Goal: Navigation & Orientation: Find specific page/section

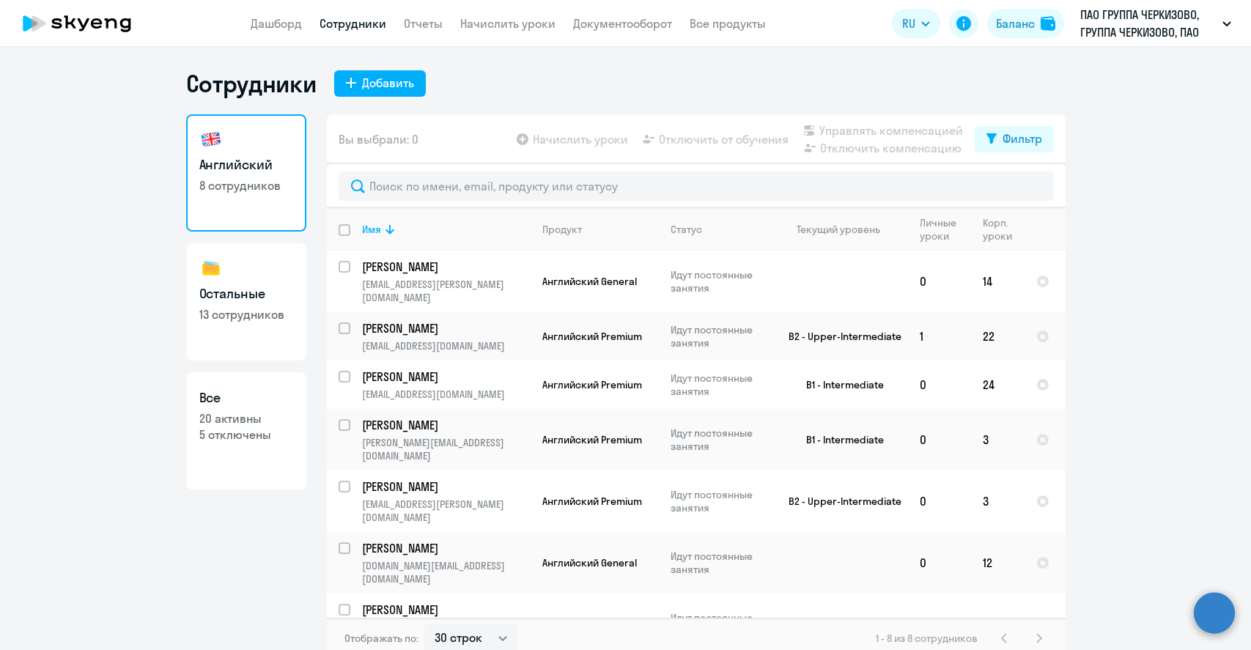
select select "30"
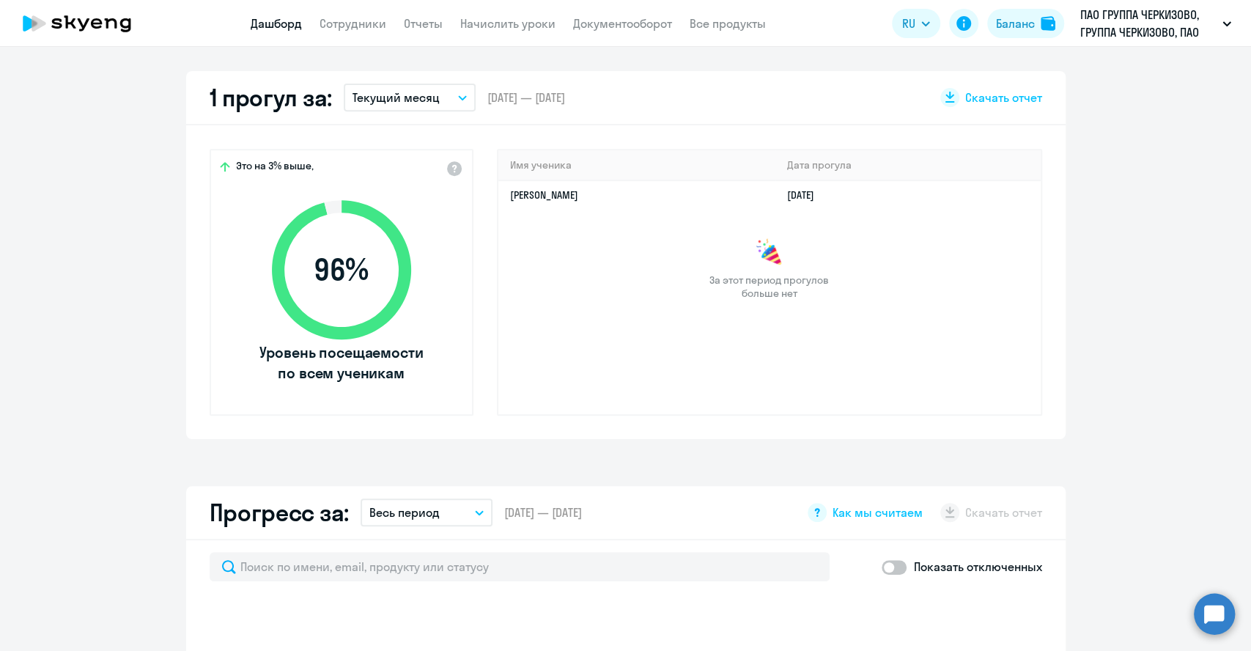
select select "30"
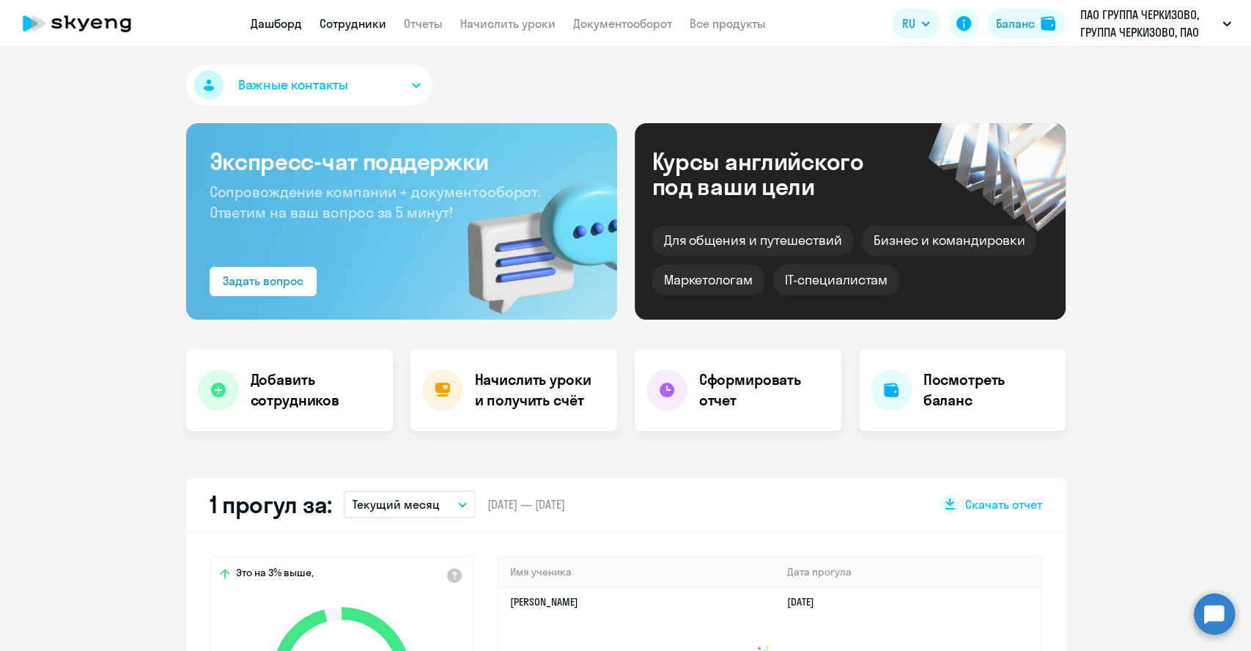
click at [340, 24] on link "Сотрудники" at bounding box center [352, 23] width 67 height 15
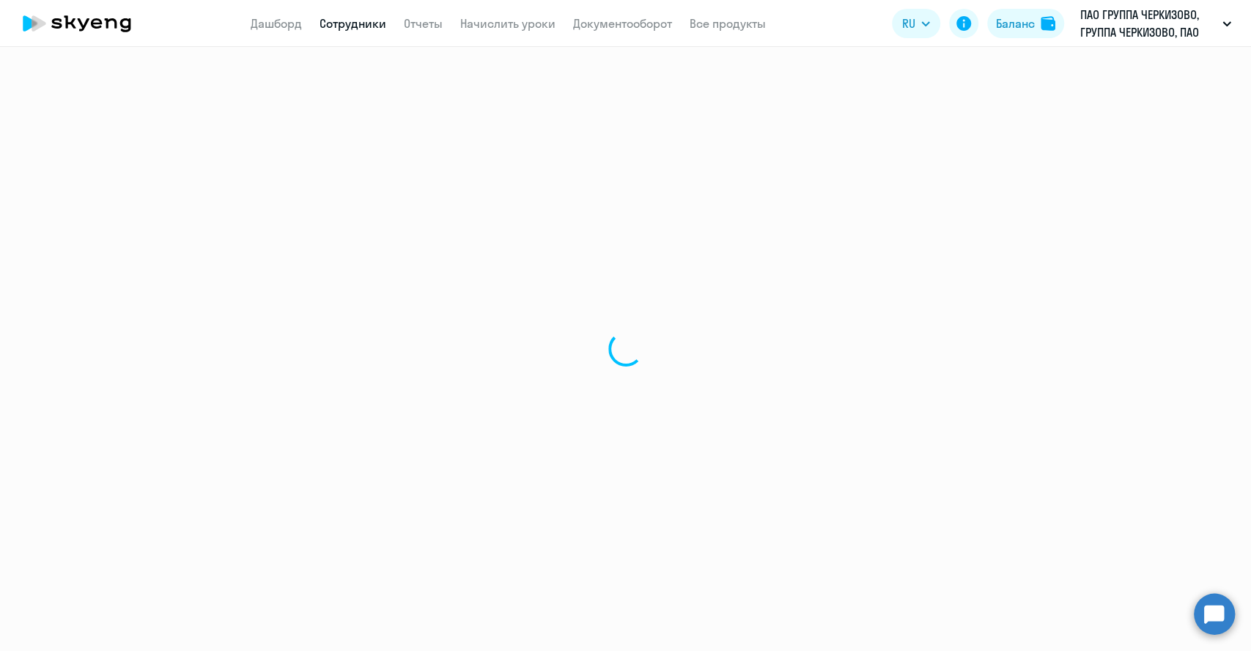
select select "30"
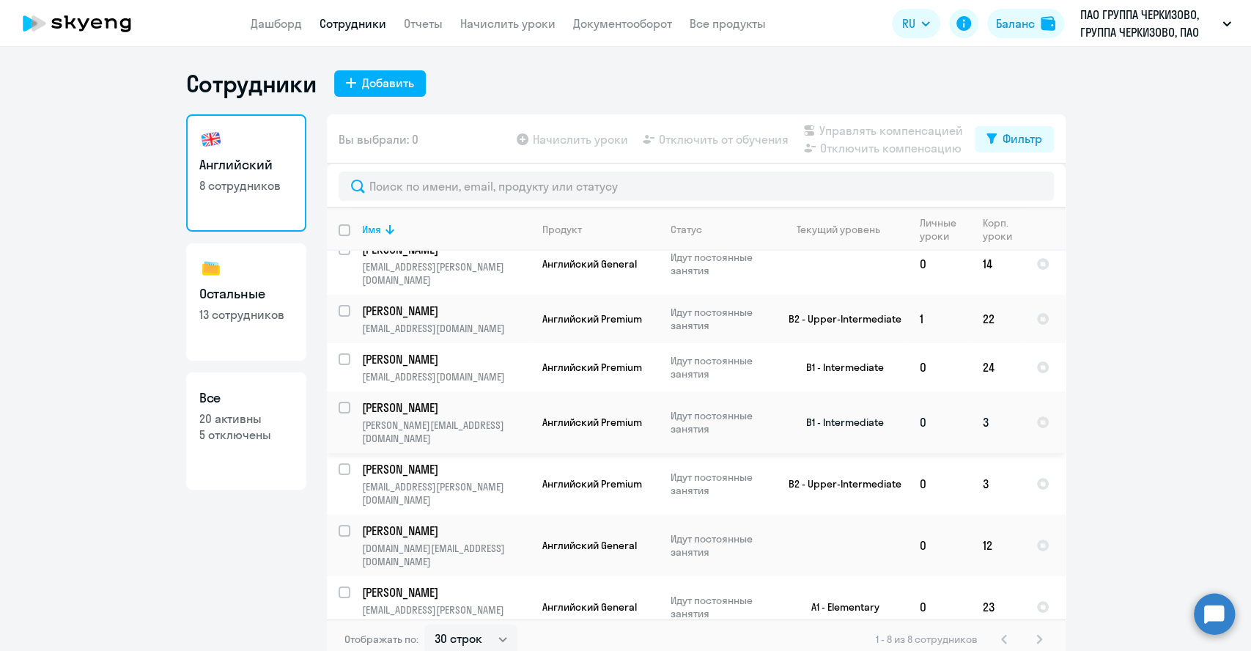
scroll to position [9, 0]
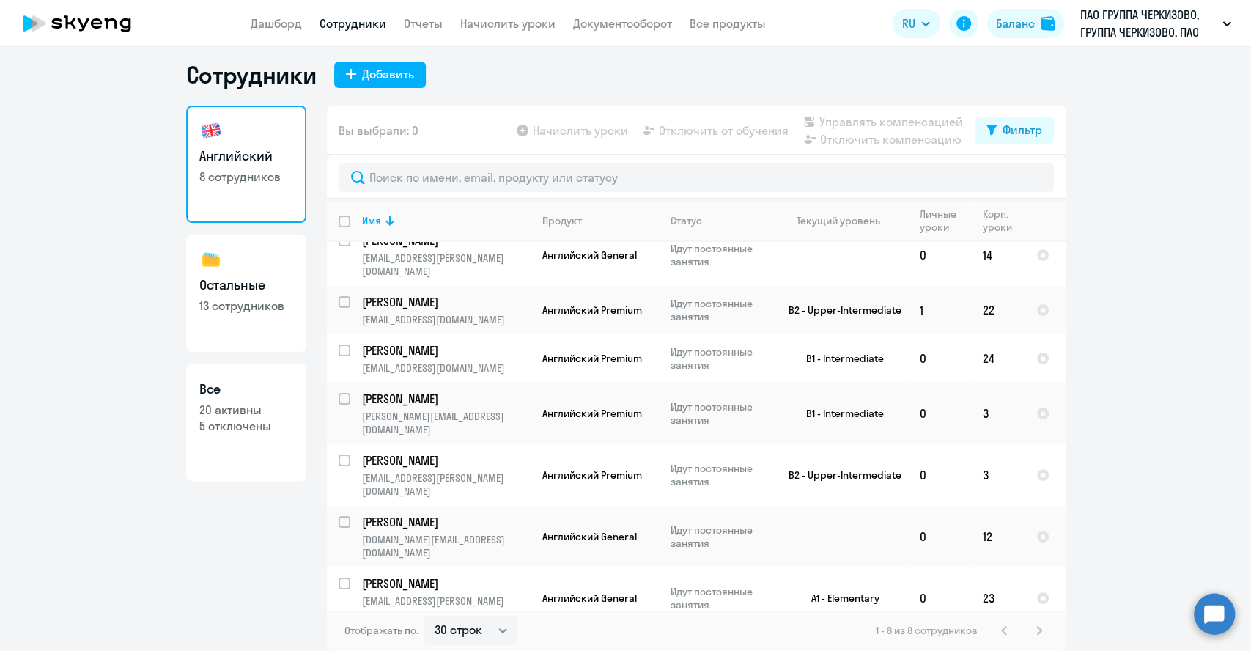
click at [1103, 41] on app-header "Дашборд Сотрудники Отчеты Начислить уроки Документооборот Все продукты Дашборд …" at bounding box center [625, 23] width 1251 height 47
click at [1107, 21] on p "ПАО ГРУППА ЧЕРКИЗОВО, ГРУППА ЧЕРКИЗОВО, ПАО" at bounding box center [1148, 23] width 136 height 35
click at [1106, 21] on p "ПАО ГРУППА ЧЕРКИЗОВО, ГРУППА ЧЕРКИЗОВО, ПАО" at bounding box center [1148, 23] width 136 height 35
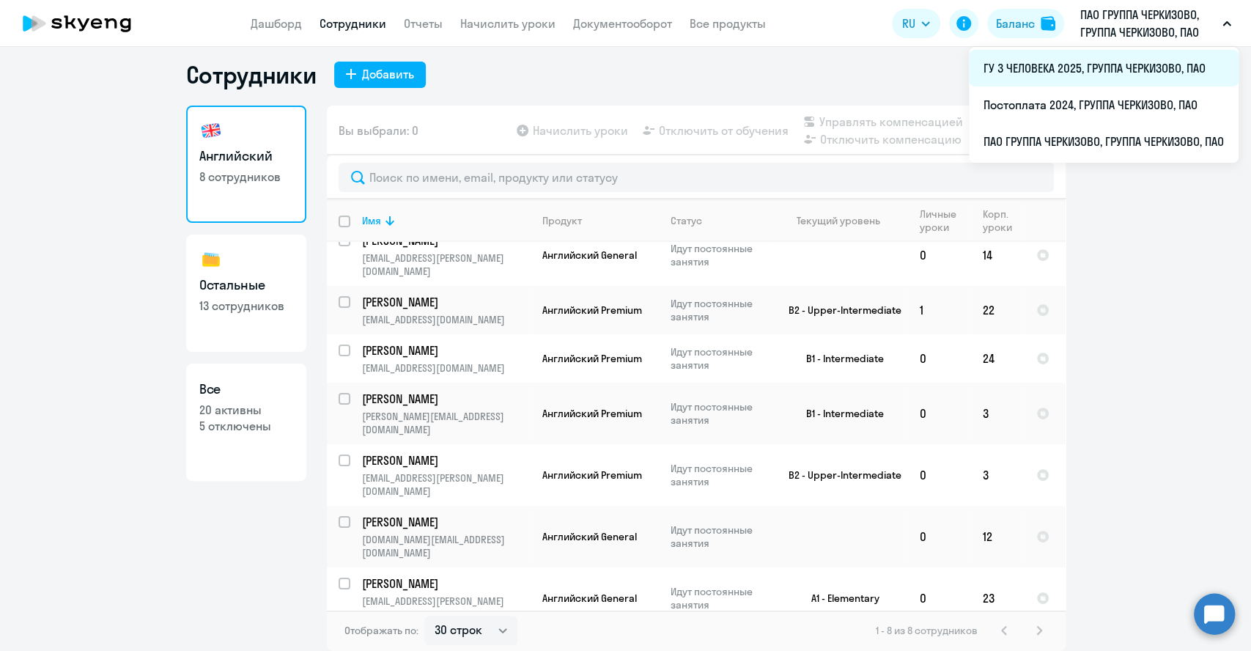
click at [1081, 63] on li "ГУ 3 ЧЕЛОВЕКА 2025, ГРУППА ЧЕРКИЗОВО, ПАО" at bounding box center [1104, 68] width 270 height 37
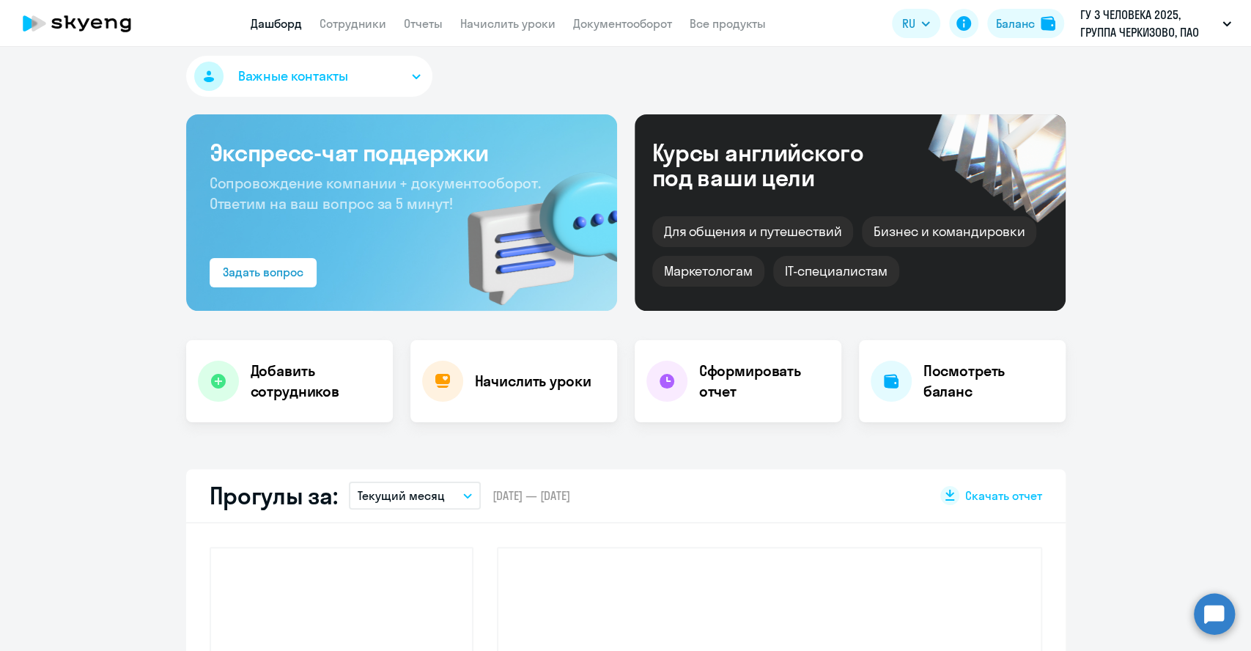
select select "30"
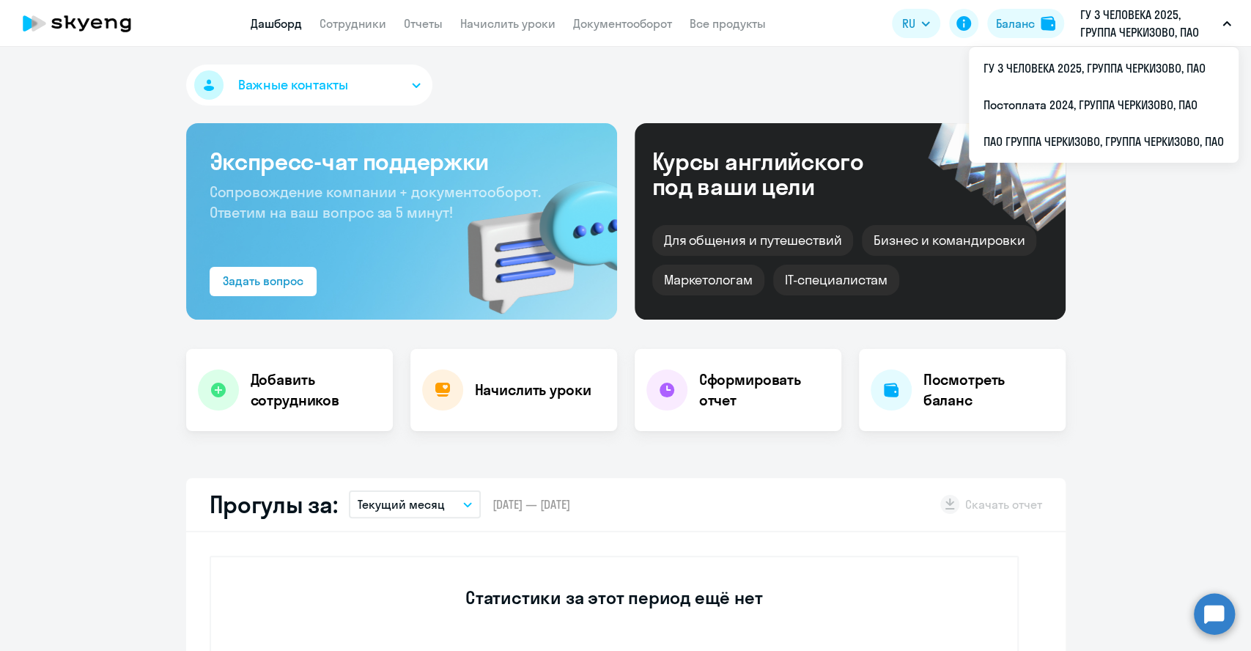
click at [1111, 30] on p "ГУ 3 ЧЕЛОВЕКА 2025, ГРУППА ЧЕРКИЗОВО, ПАО" at bounding box center [1148, 23] width 136 height 35
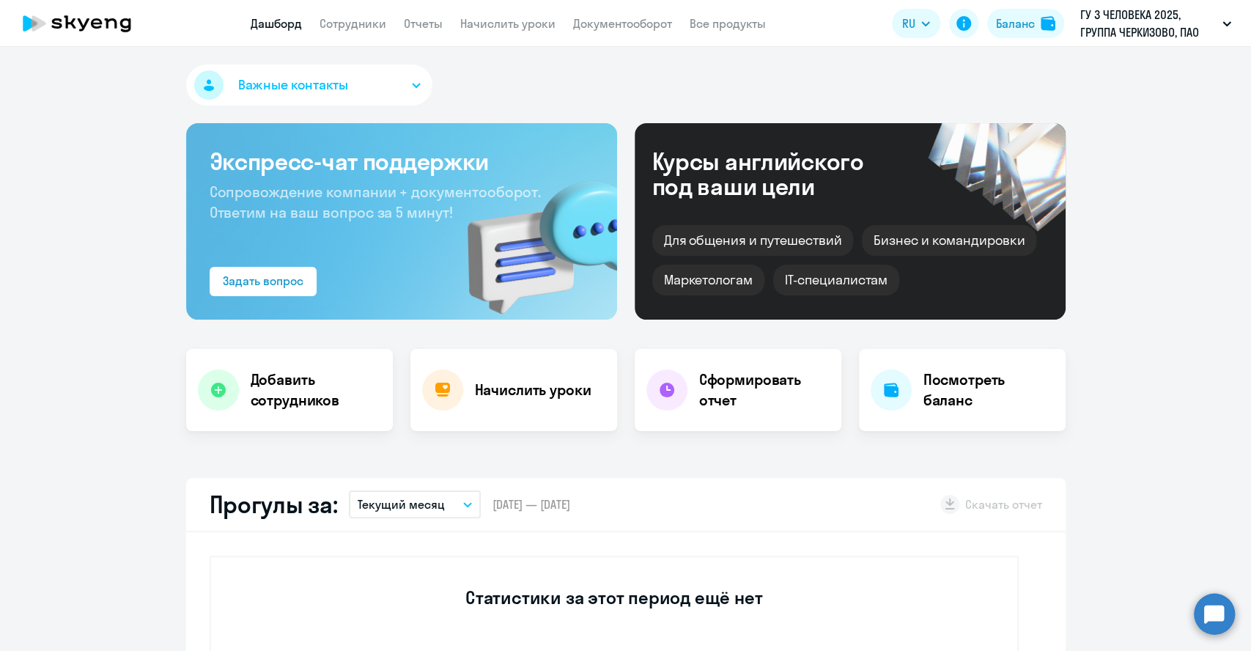
click at [1112, 30] on p "ГУ 3 ЧЕЛОВЕКА 2025, ГРУППА ЧЕРКИЗОВО, ПАО" at bounding box center [1148, 23] width 136 height 35
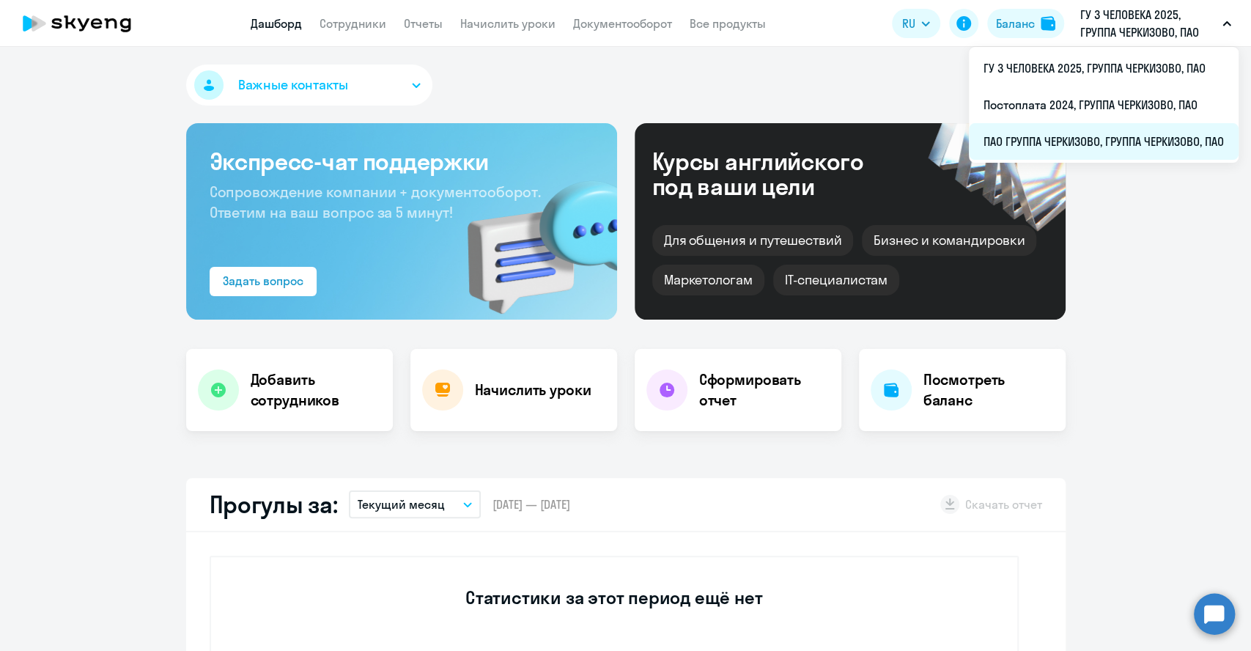
click at [1040, 133] on li "ПАО ГРУППА ЧЕРКИЗОВО, ГРУППА ЧЕРКИЗОВО, ПАО" at bounding box center [1104, 141] width 270 height 37
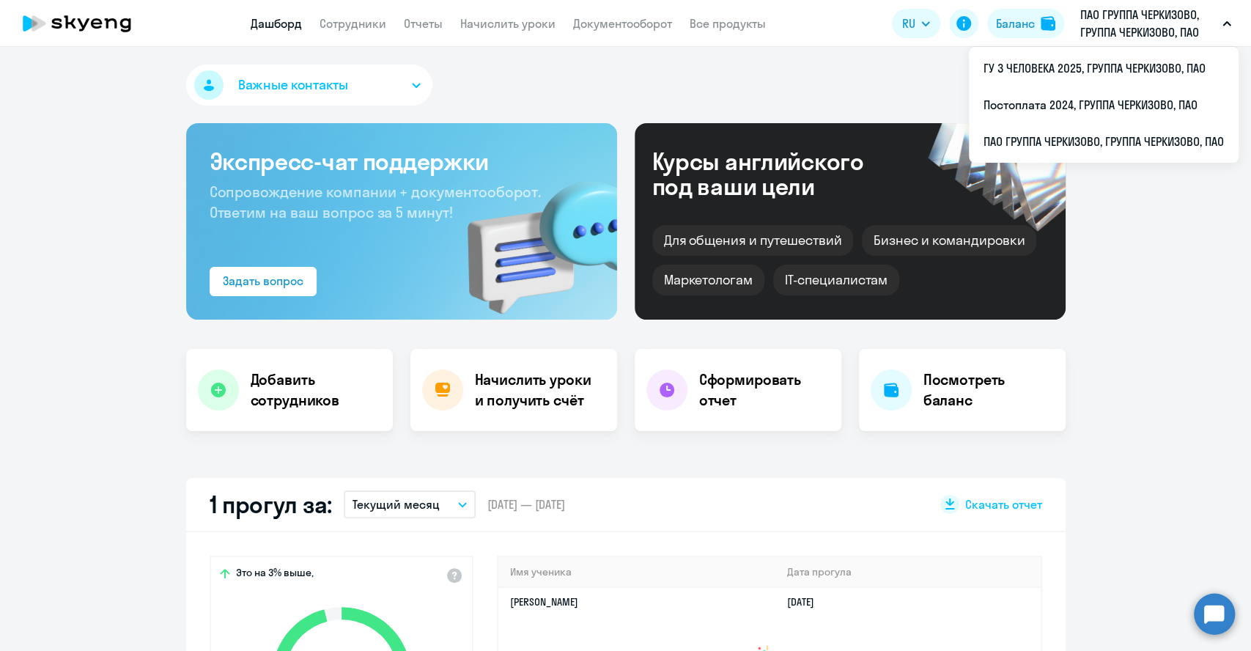
click at [1137, 34] on p "ПАО ГРУППА ЧЕРКИЗОВО, ГРУППА ЧЕРКИЗОВО, ПАО" at bounding box center [1148, 23] width 136 height 35
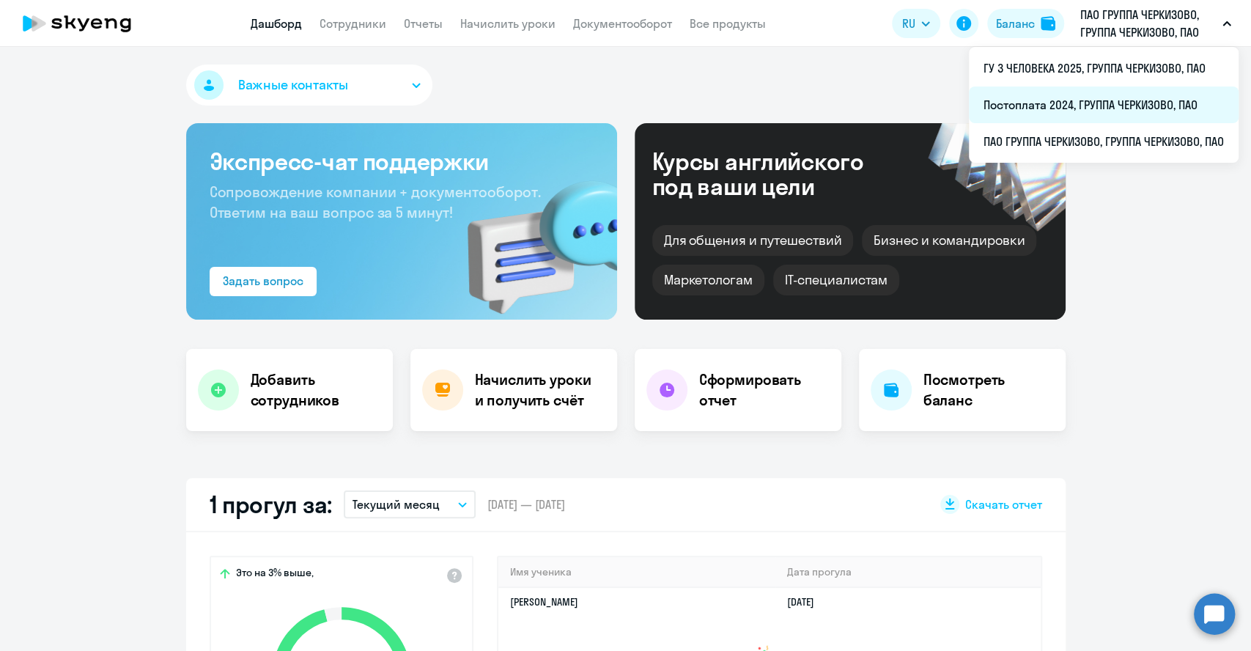
click at [1087, 97] on li "Постоплата 2024, ГРУППА ЧЕРКИЗОВО, ПАО" at bounding box center [1104, 104] width 270 height 37
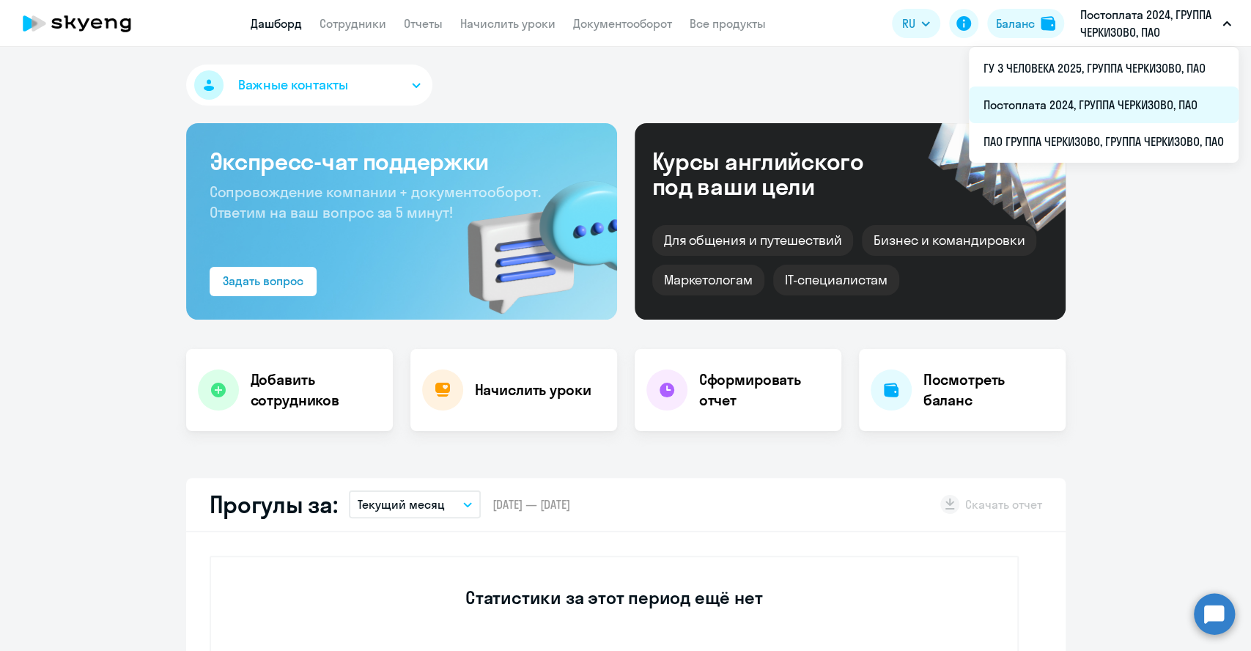
click at [1055, 103] on li "Постоплата 2024, ГРУППА ЧЕРКИЗОВО, ПАО" at bounding box center [1104, 104] width 270 height 37
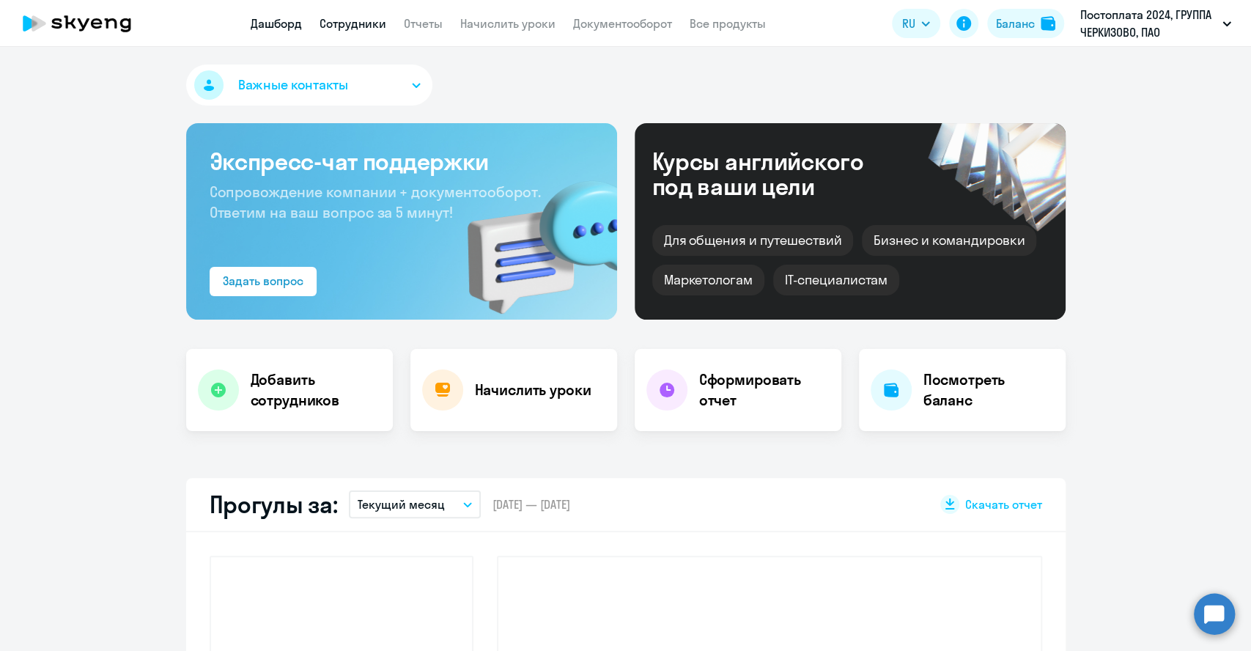
click at [362, 27] on link "Сотрудники" at bounding box center [352, 23] width 67 height 15
select select "30"
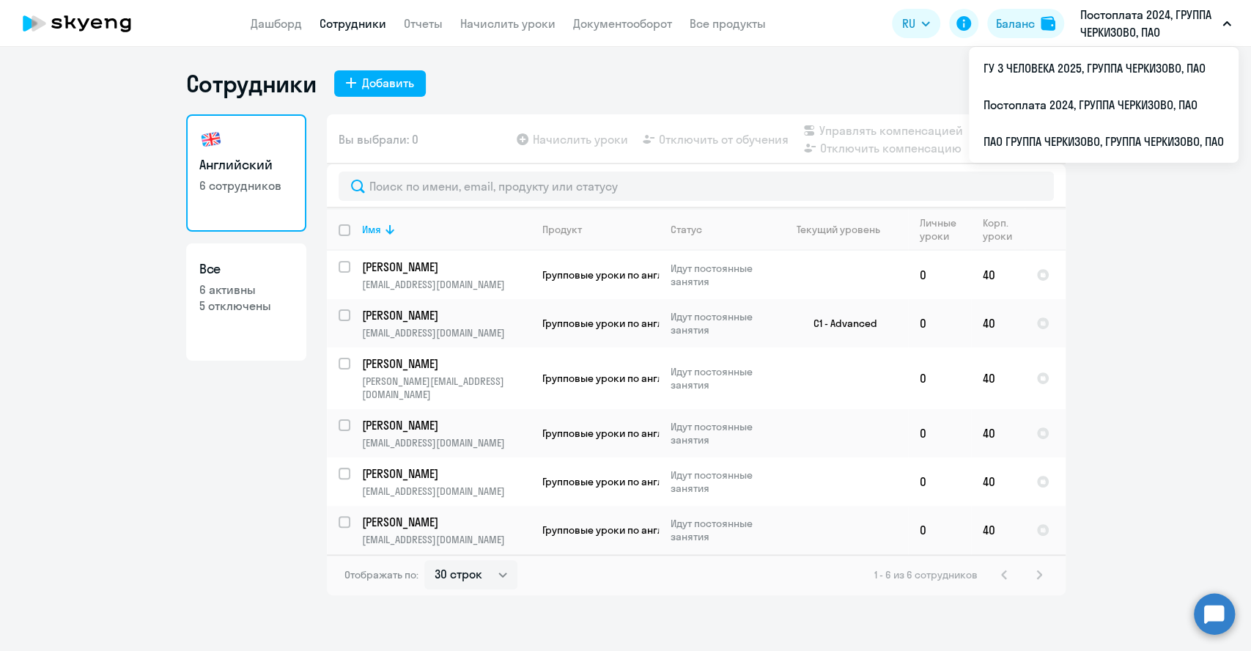
click at [1122, 26] on p "Постоплата 2024, ГРУППА ЧЕРКИЗОВО, ПАО" at bounding box center [1148, 23] width 136 height 35
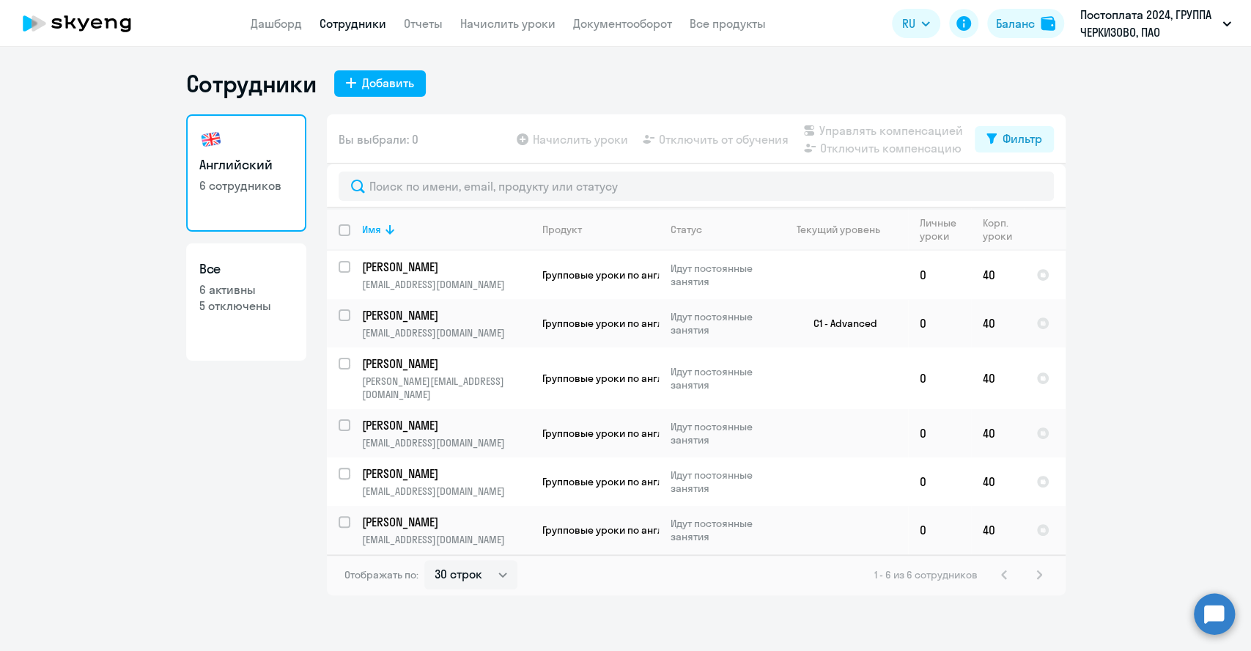
click at [1121, 21] on p "Постоплата 2024, ГРУППА ЧЕРКИЗОВО, ПАО" at bounding box center [1148, 23] width 136 height 35
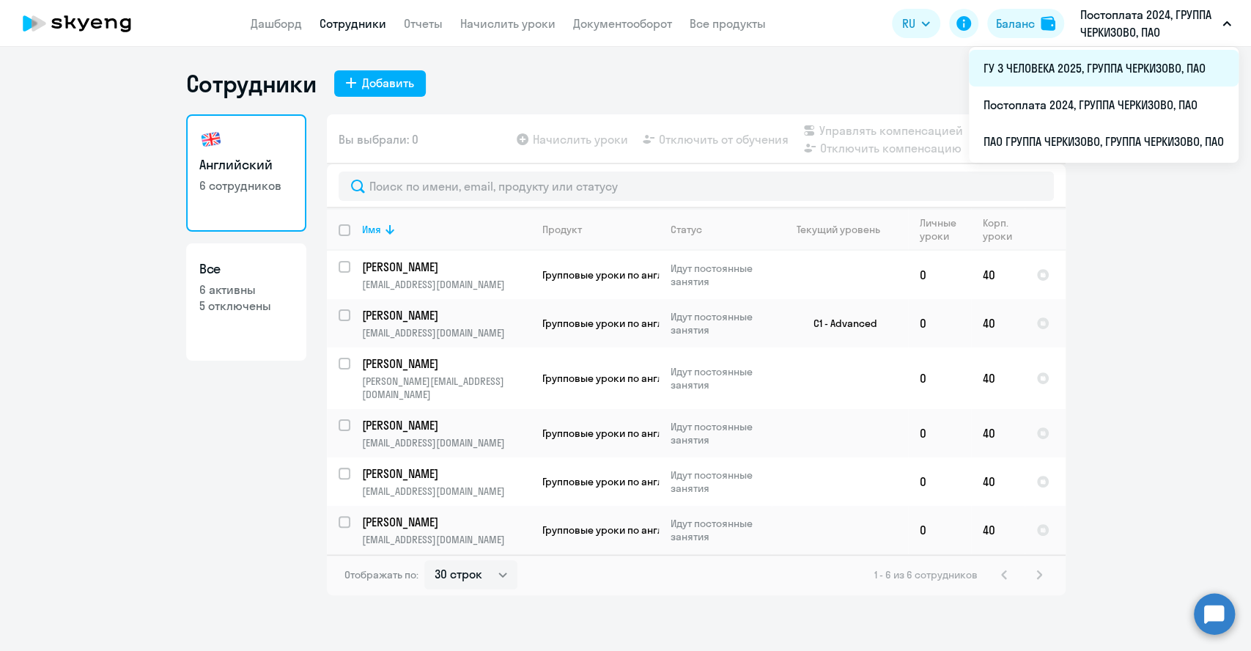
click at [1096, 59] on li "ГУ 3 ЧЕЛОВЕКА 2025, ГРУППА ЧЕРКИЗОВО, ПАО" at bounding box center [1104, 68] width 270 height 37
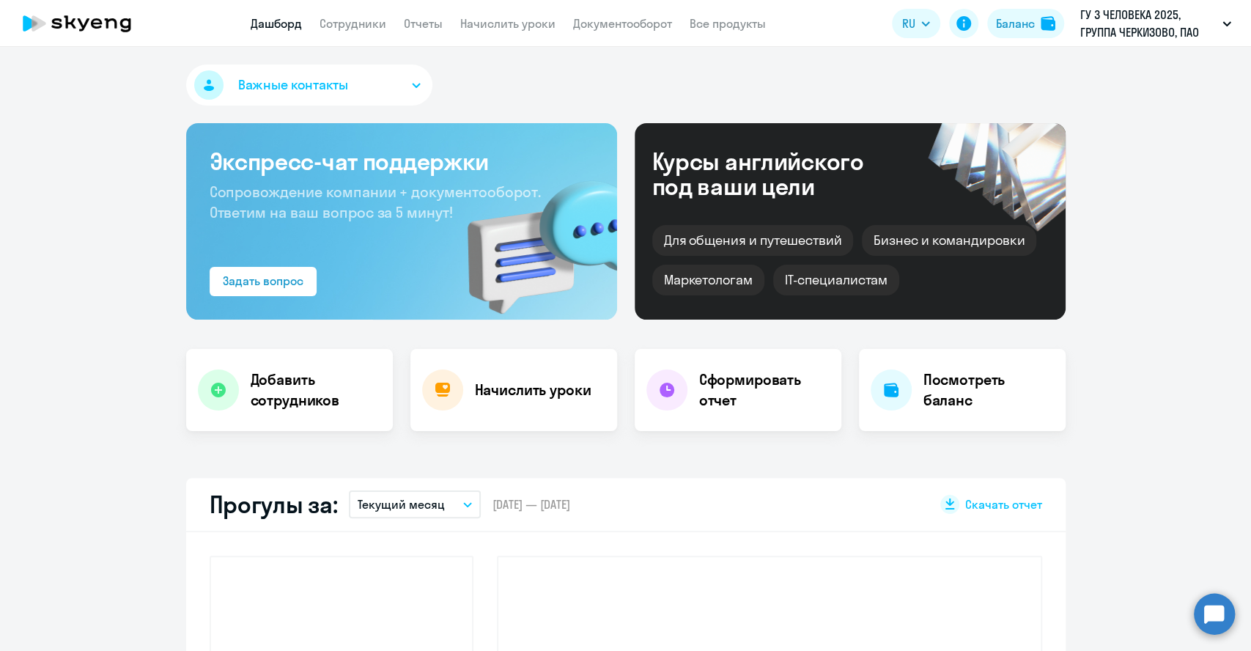
select select "30"
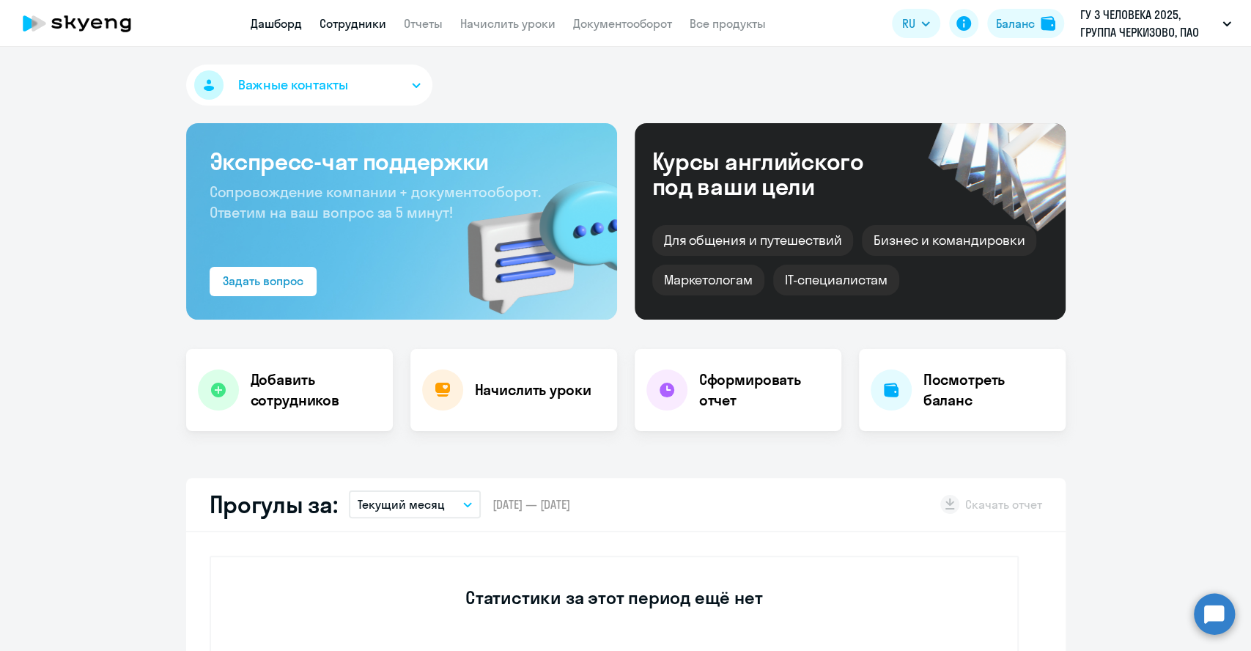
click at [353, 21] on link "Сотрудники" at bounding box center [352, 23] width 67 height 15
select select "30"
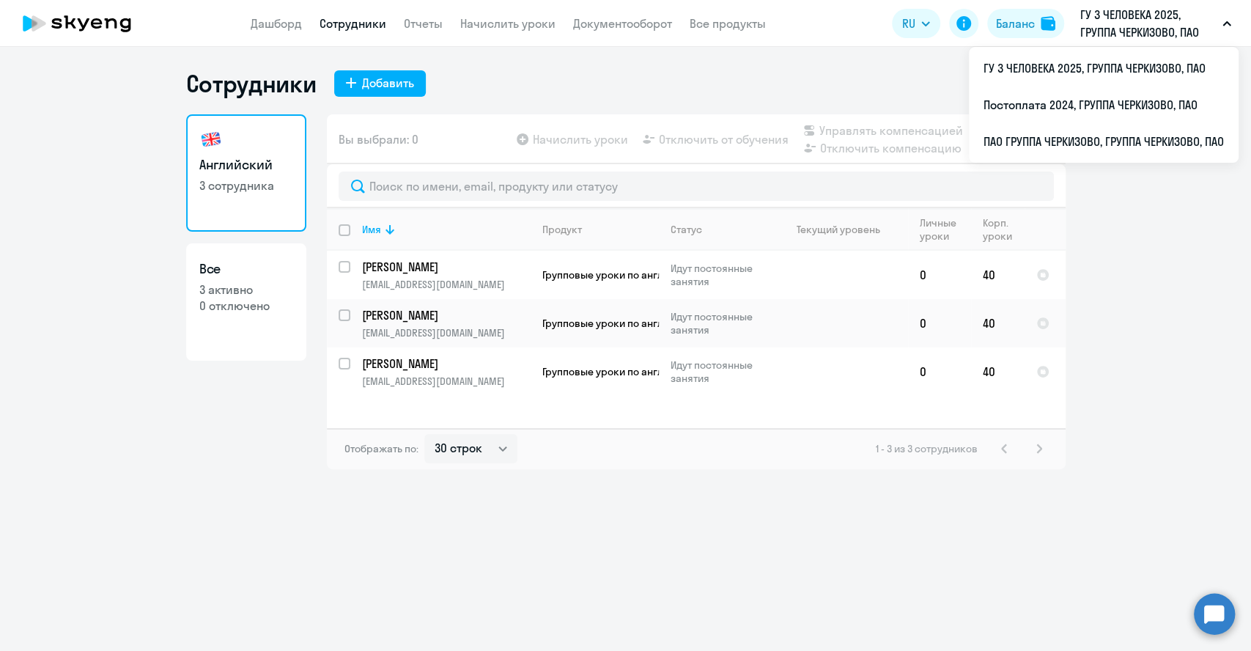
click at [1157, 23] on p "ГУ 3 ЧЕЛОВЕКА 2025, ГРУППА ЧЕРКИЗОВО, ПАО" at bounding box center [1148, 23] width 136 height 35
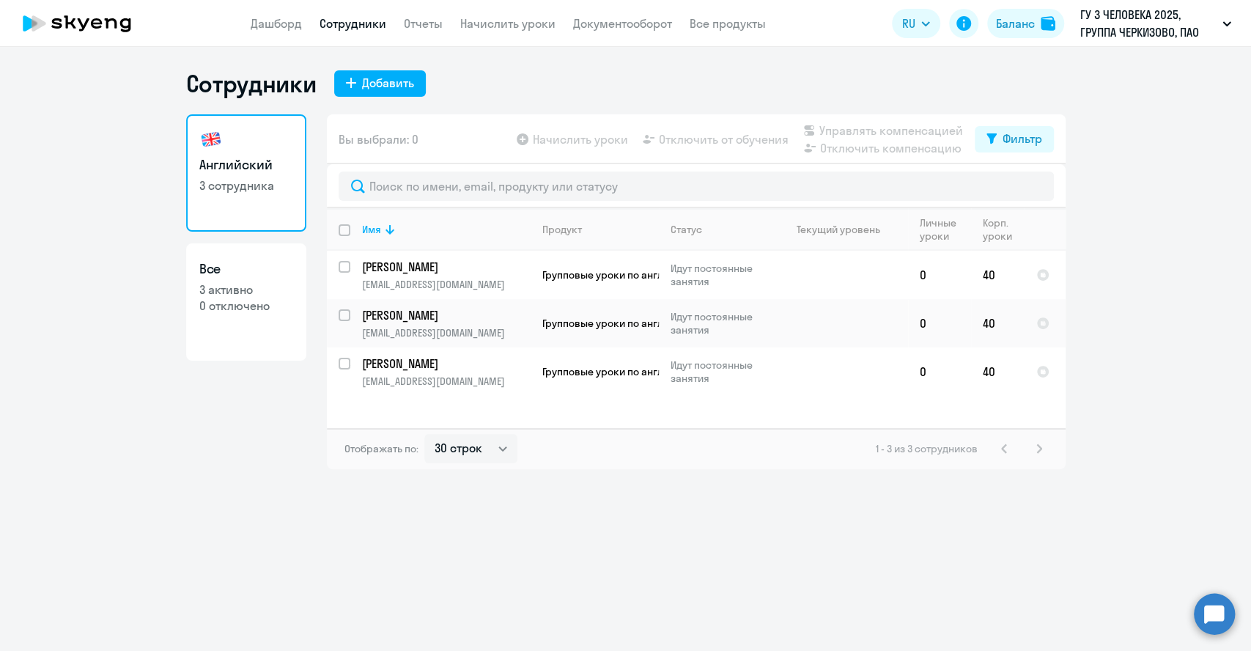
click at [1156, 22] on p "ГУ 3 ЧЕЛОВЕКА 2025, ГРУППА ЧЕРКИЗОВО, ПАО" at bounding box center [1148, 23] width 136 height 35
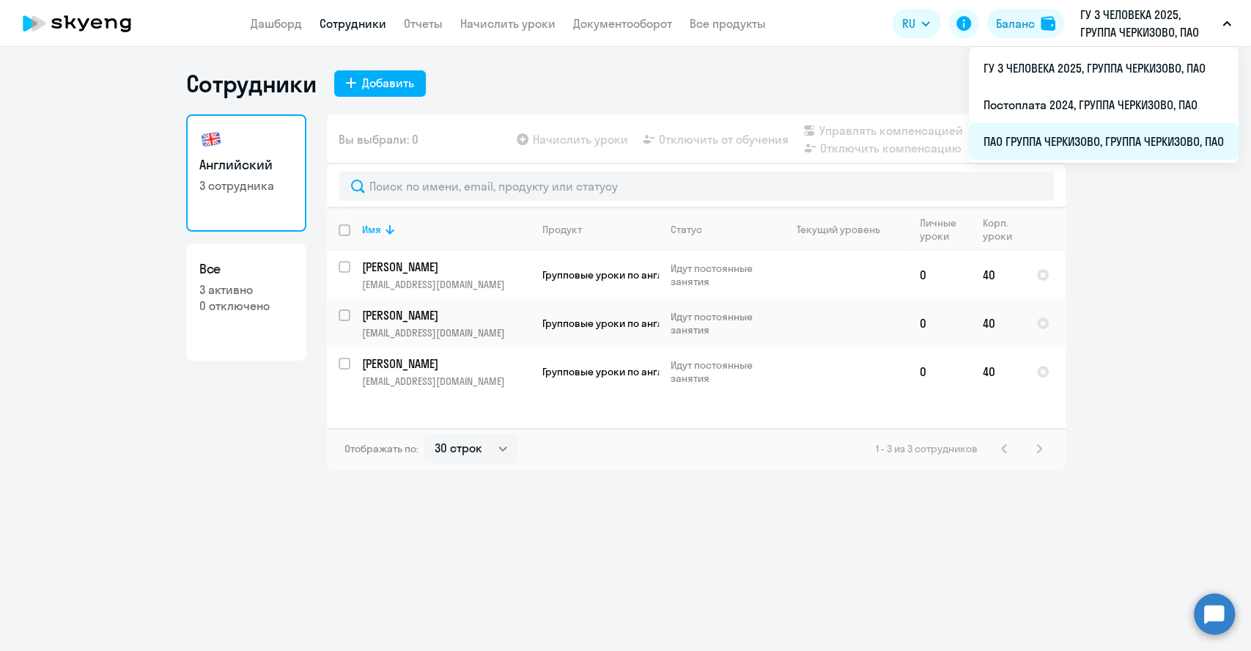
click at [1055, 144] on li "ПАО ГРУППА ЧЕРКИЗОВО, ГРУППА ЧЕРКИЗОВО, ПАО" at bounding box center [1104, 141] width 270 height 37
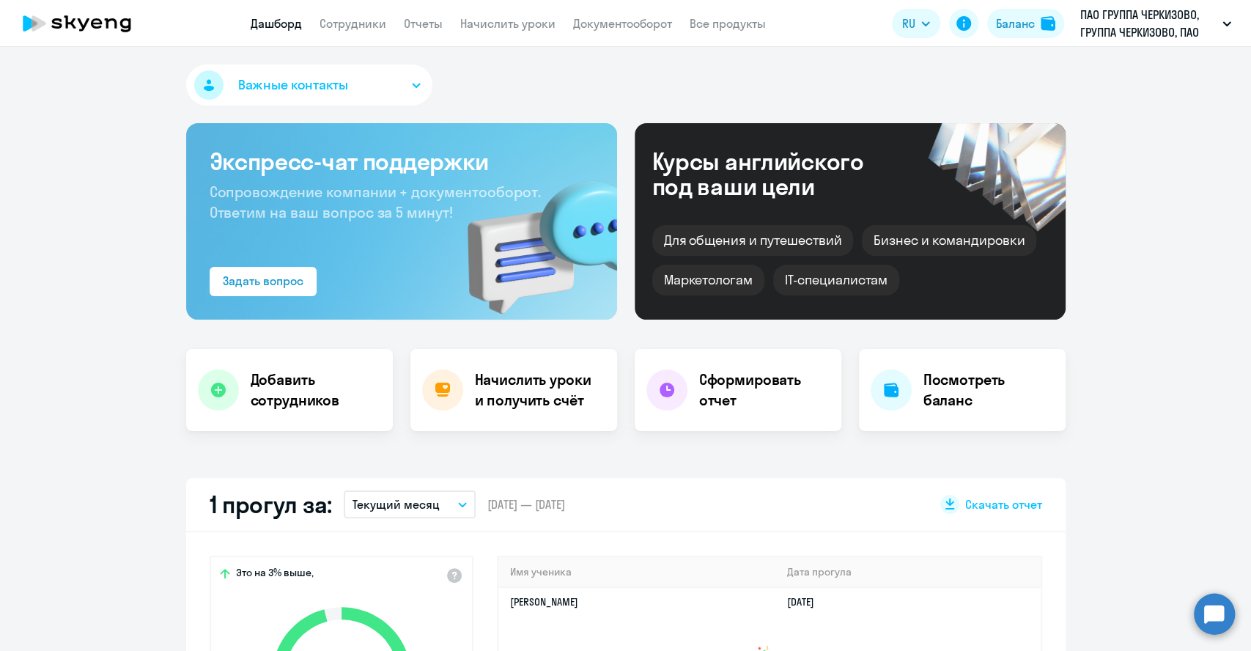
select select "30"
click at [351, 8] on app-header "Дашборд Сотрудники Отчеты Начислить уроки Документооборот Все продукты Дашборд …" at bounding box center [625, 23] width 1251 height 47
click at [352, 23] on link "Сотрудники" at bounding box center [352, 23] width 67 height 15
select select "30"
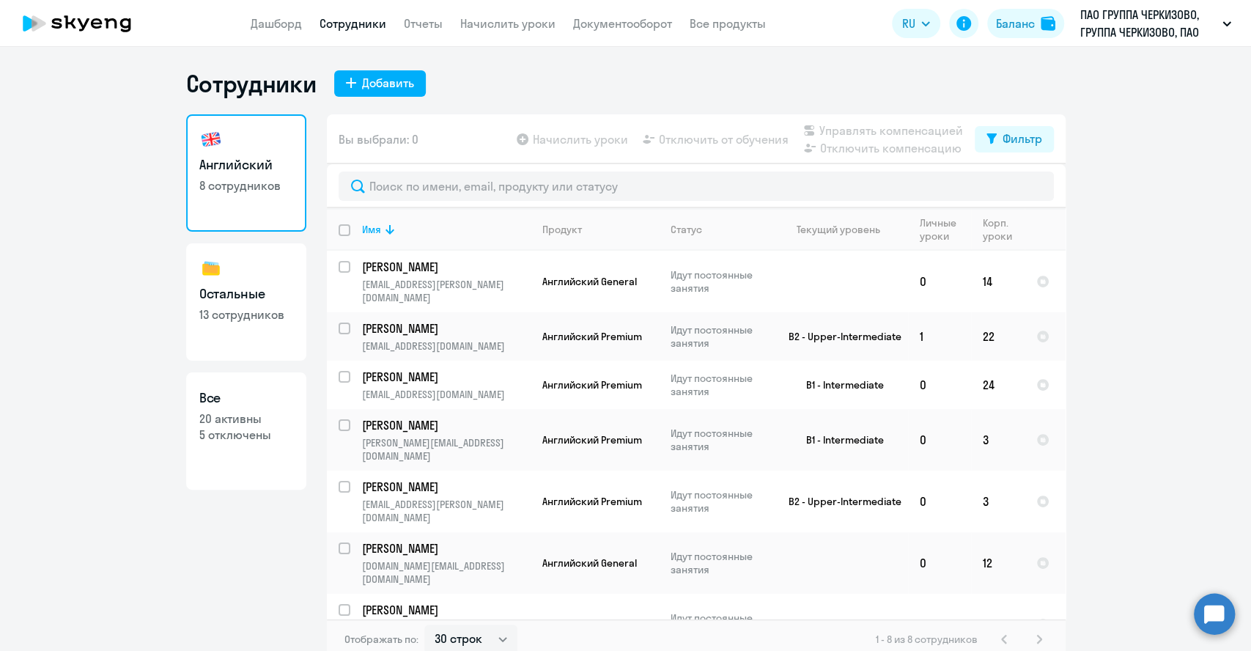
click at [1134, 207] on ng-component "Сотрудники Добавить Английский 8 сотрудников Остальные 13 сотрудников Все 20 ак…" at bounding box center [625, 364] width 1251 height 591
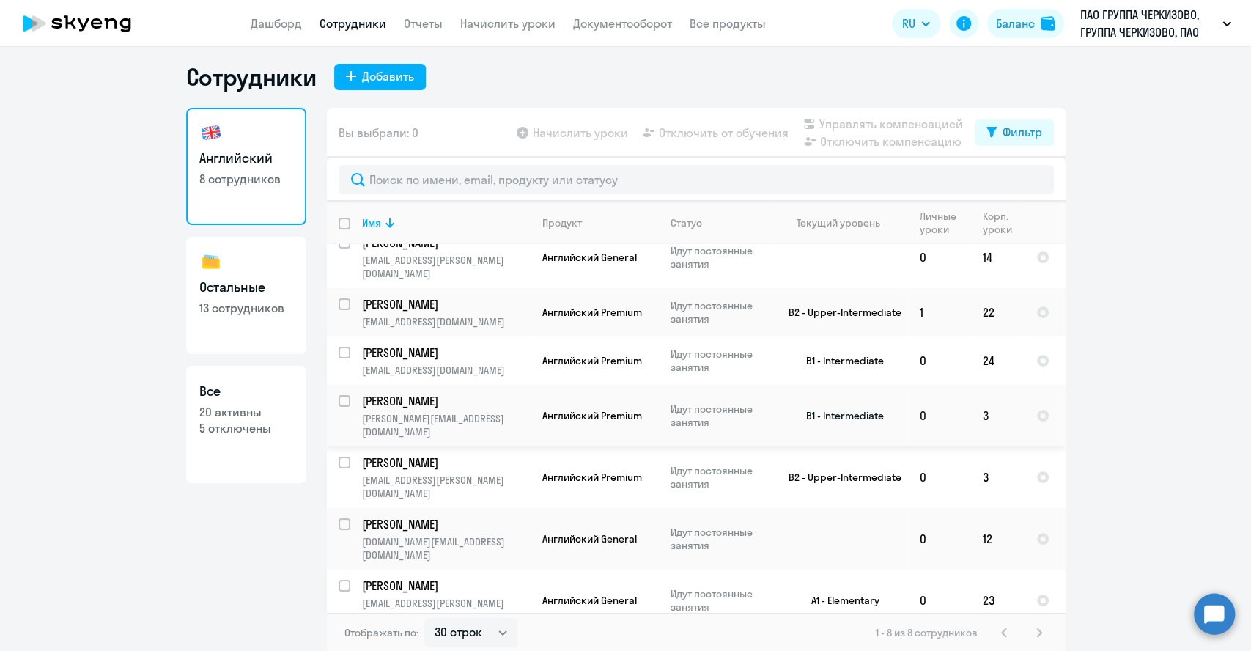
scroll to position [9, 0]
